Goal: Complete application form

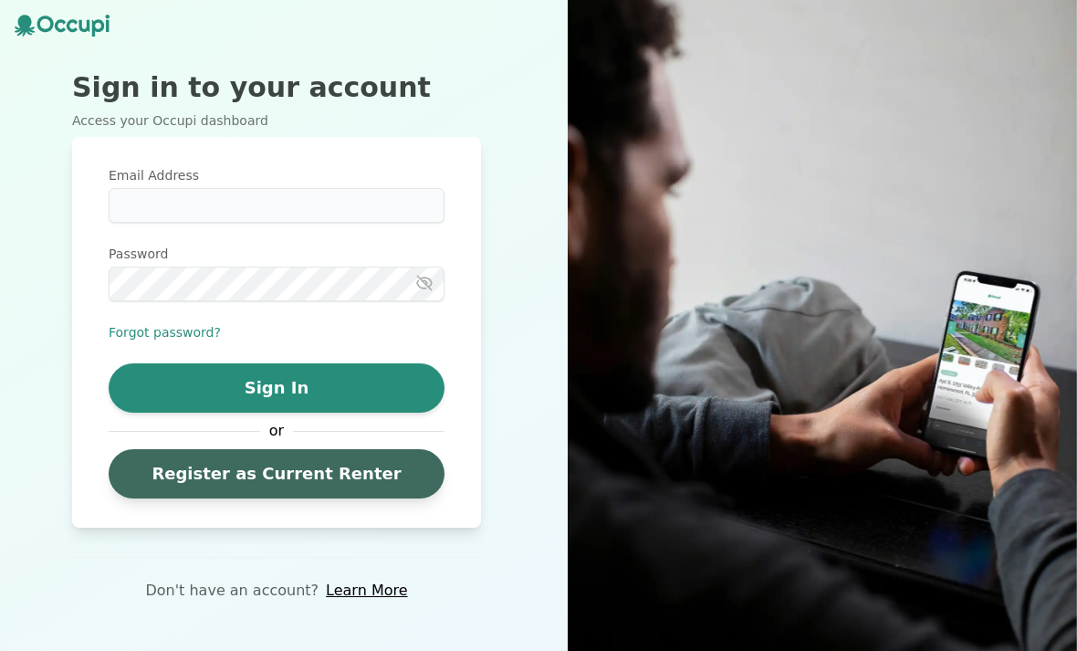
click at [158, 498] on link "Register as Current Renter" at bounding box center [277, 473] width 336 height 49
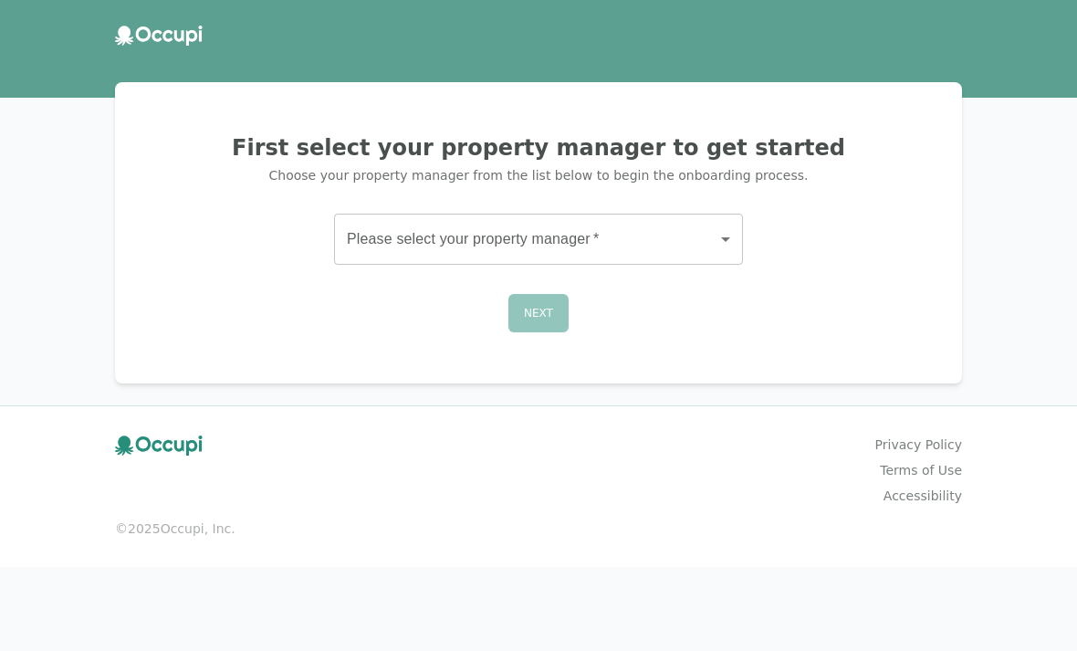
click at [361, 239] on body "First select your property manager to get started Choose your property manager …" at bounding box center [538, 325] width 1077 height 651
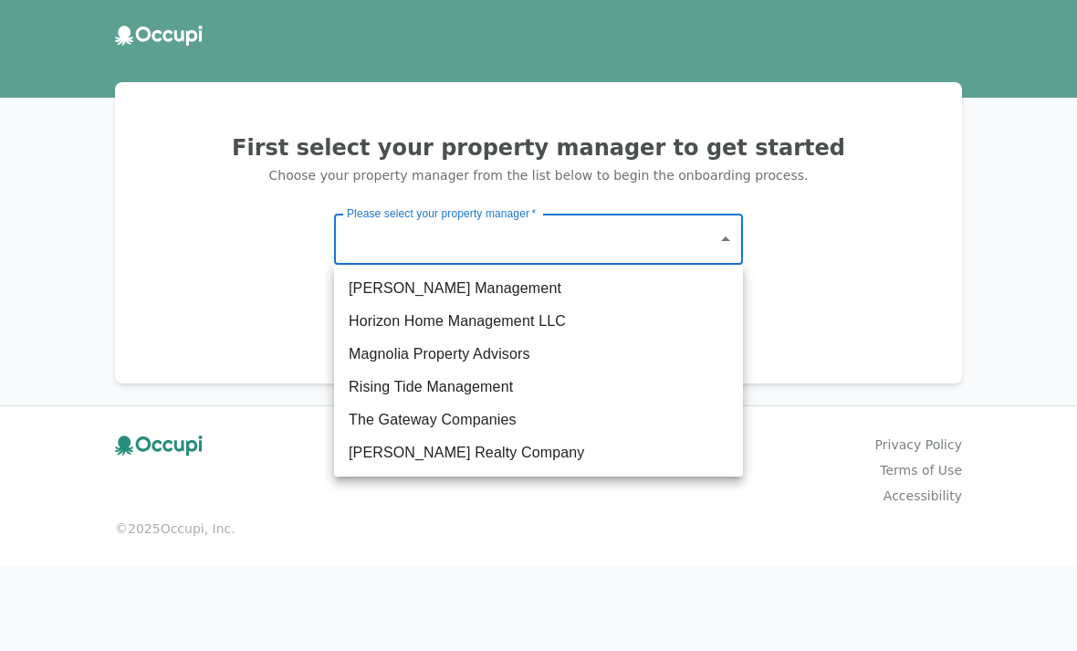
click at [355, 420] on li "The Gateway Companies" at bounding box center [538, 420] width 409 height 33
type input "**********"
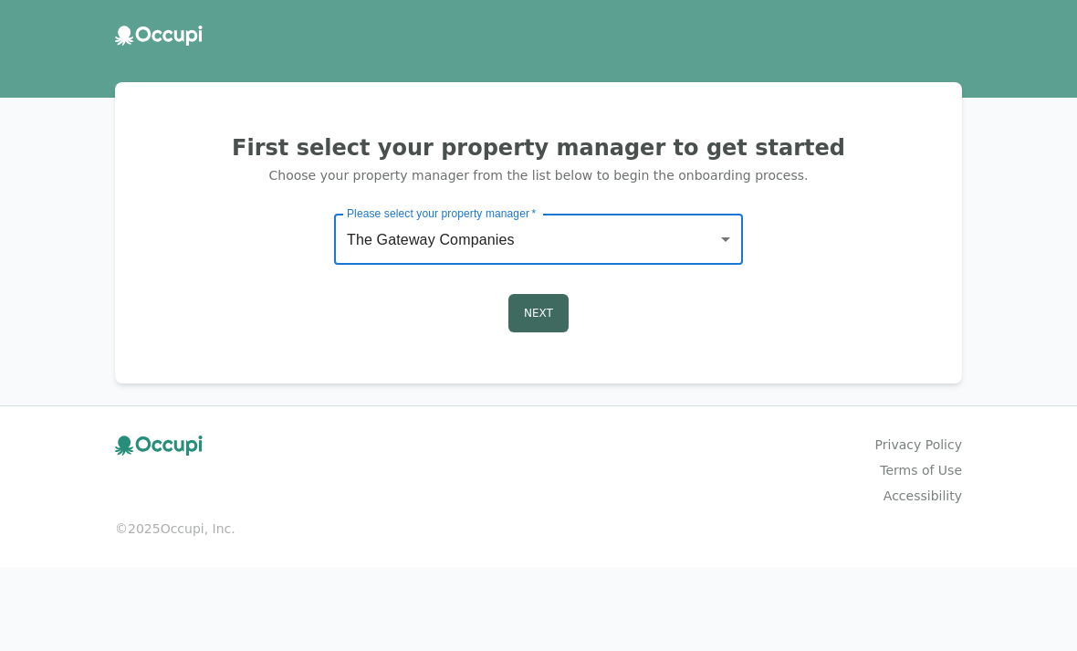
click at [534, 309] on button "Next" at bounding box center [539, 313] width 60 height 38
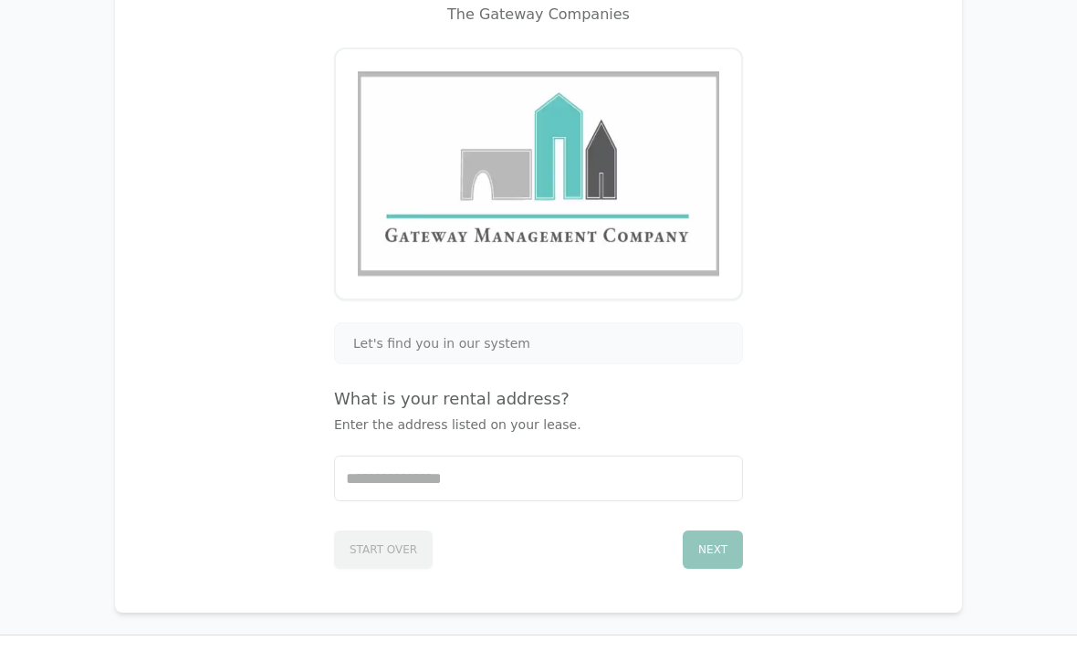
scroll to position [162, 0]
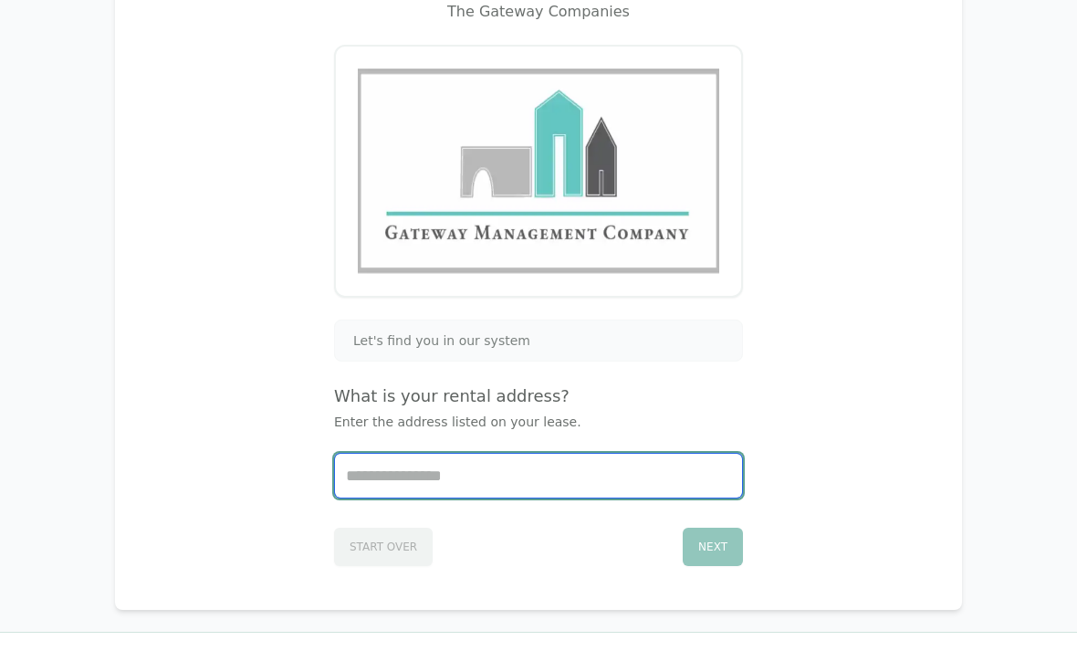
click at [574, 473] on input "Start typing..." at bounding box center [538, 476] width 407 height 44
type input "*"
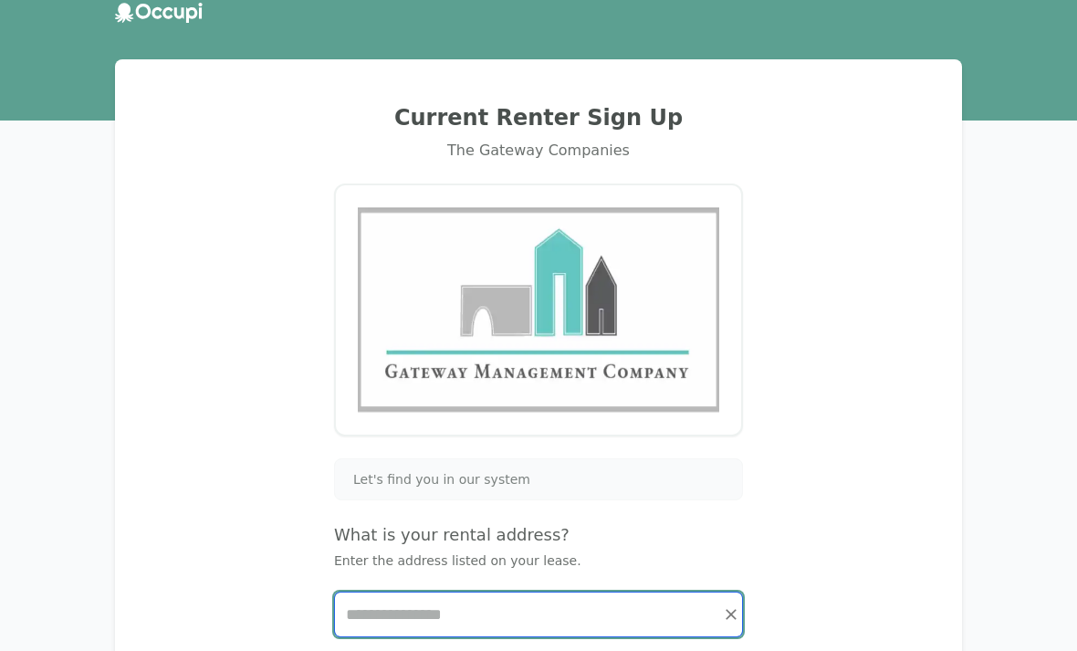
scroll to position [0, 0]
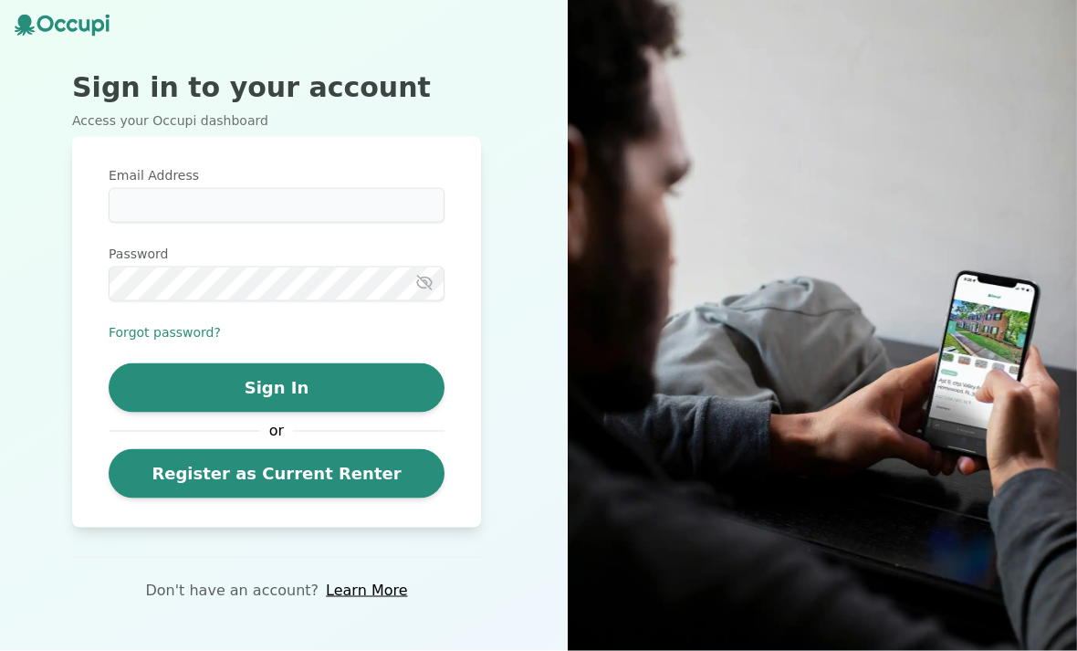
scroll to position [58, 0]
click at [354, 580] on link "Learn More" at bounding box center [366, 591] width 81 height 22
